Goal: Information Seeking & Learning: Learn about a topic

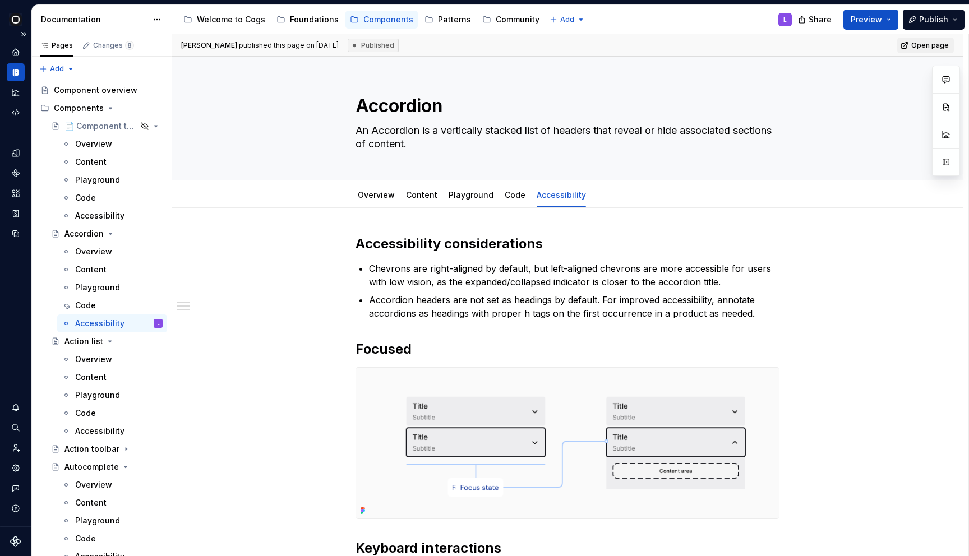
scroll to position [216, 0]
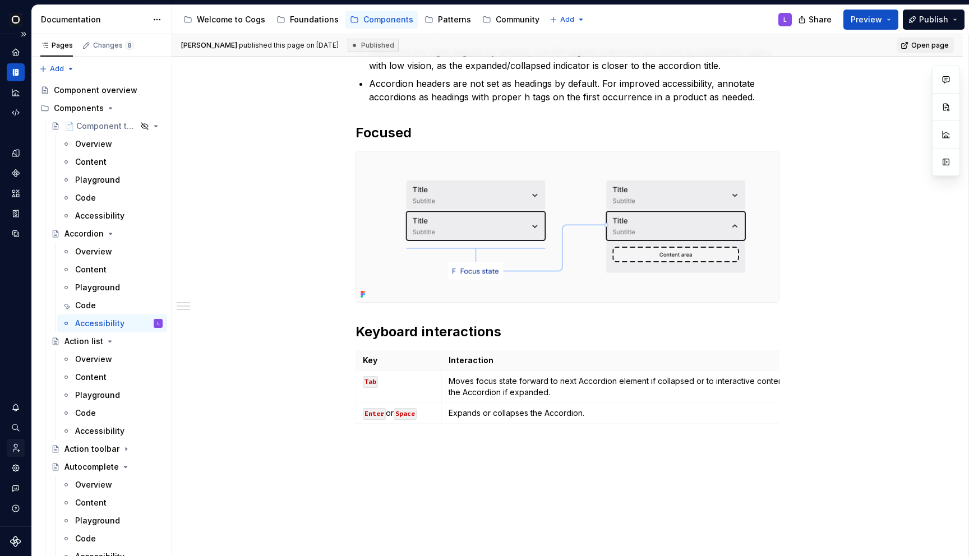
type textarea "*"
click at [7, 448] on div "Invite team" at bounding box center [16, 448] width 18 height 18
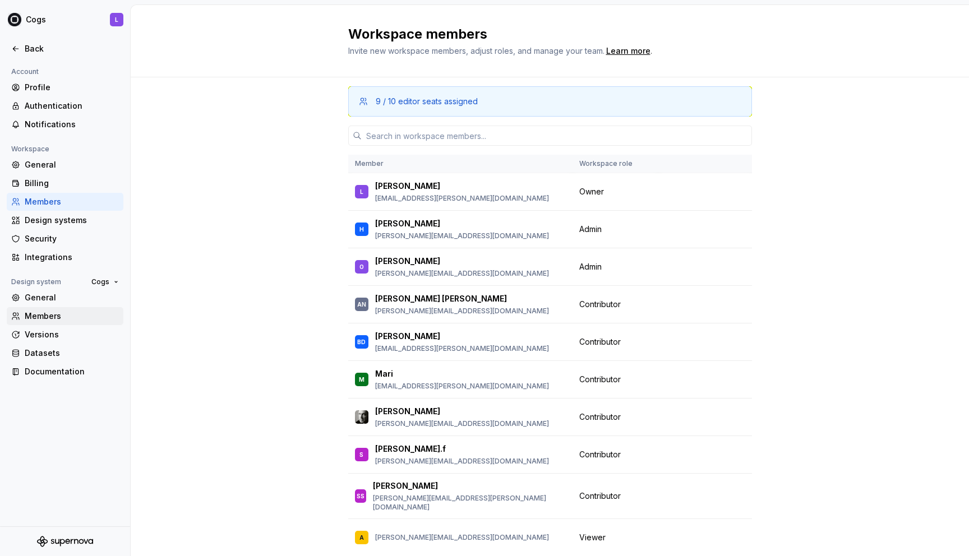
click at [52, 313] on div "Members" at bounding box center [72, 316] width 94 height 11
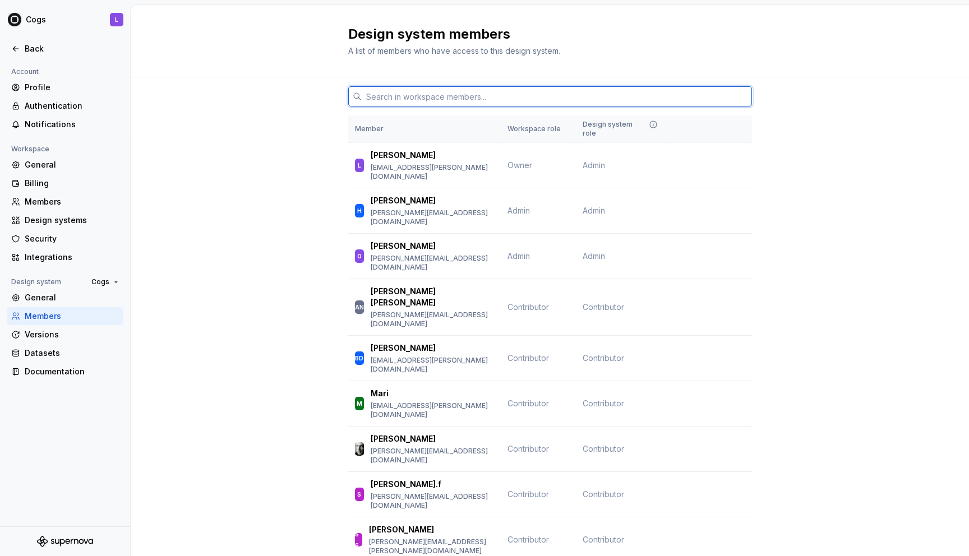
click at [425, 97] on input "text" at bounding box center [557, 96] width 390 height 20
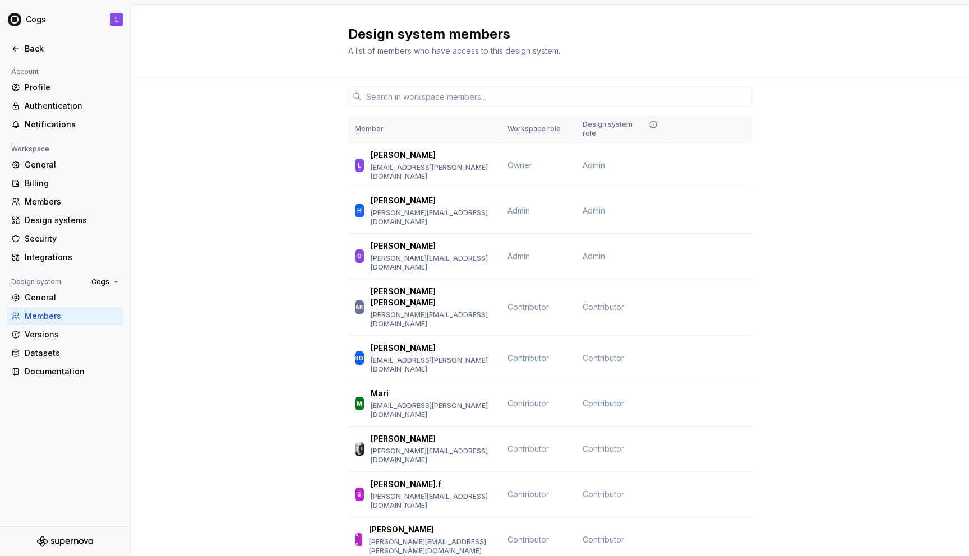
click at [59, 294] on div "General" at bounding box center [72, 297] width 94 height 11
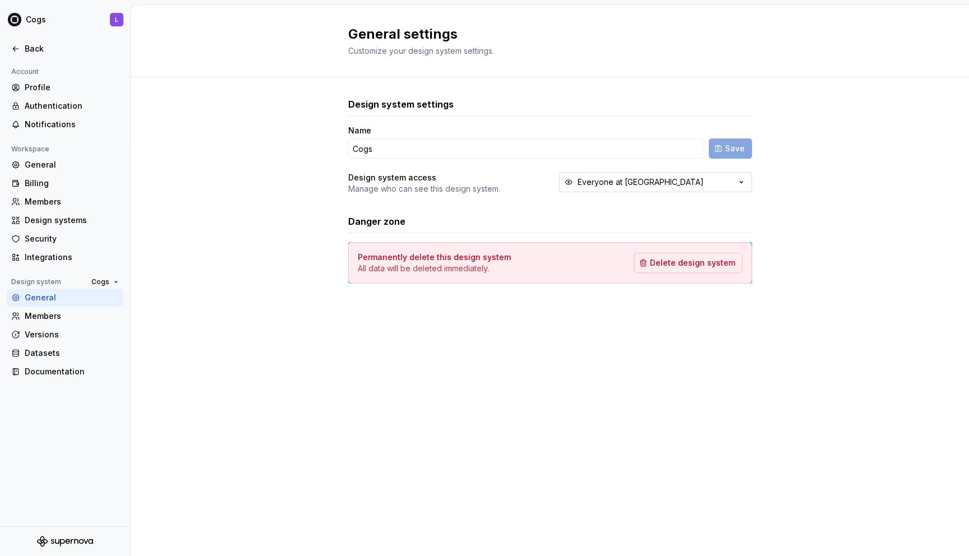
click at [615, 177] on div "Everyone at Cognite" at bounding box center [641, 182] width 126 height 11
click at [864, 141] on div "Design system settings Name Cogs Save Design system access Manage who can see t…" at bounding box center [550, 201] width 838 height 249
click at [67, 205] on div "Members" at bounding box center [72, 201] width 94 height 11
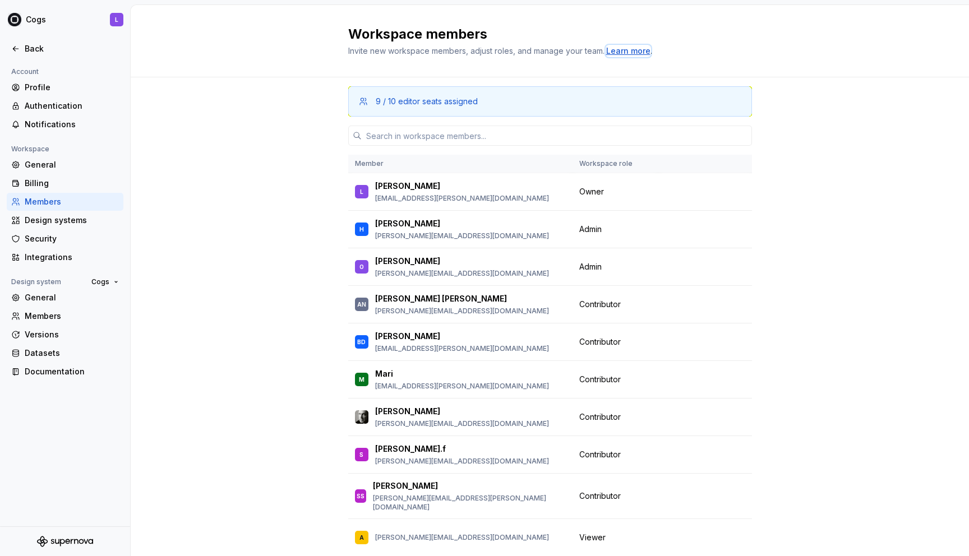
click at [622, 48] on div "Learn more" at bounding box center [628, 50] width 44 height 11
